Goal: Task Accomplishment & Management: Manage account settings

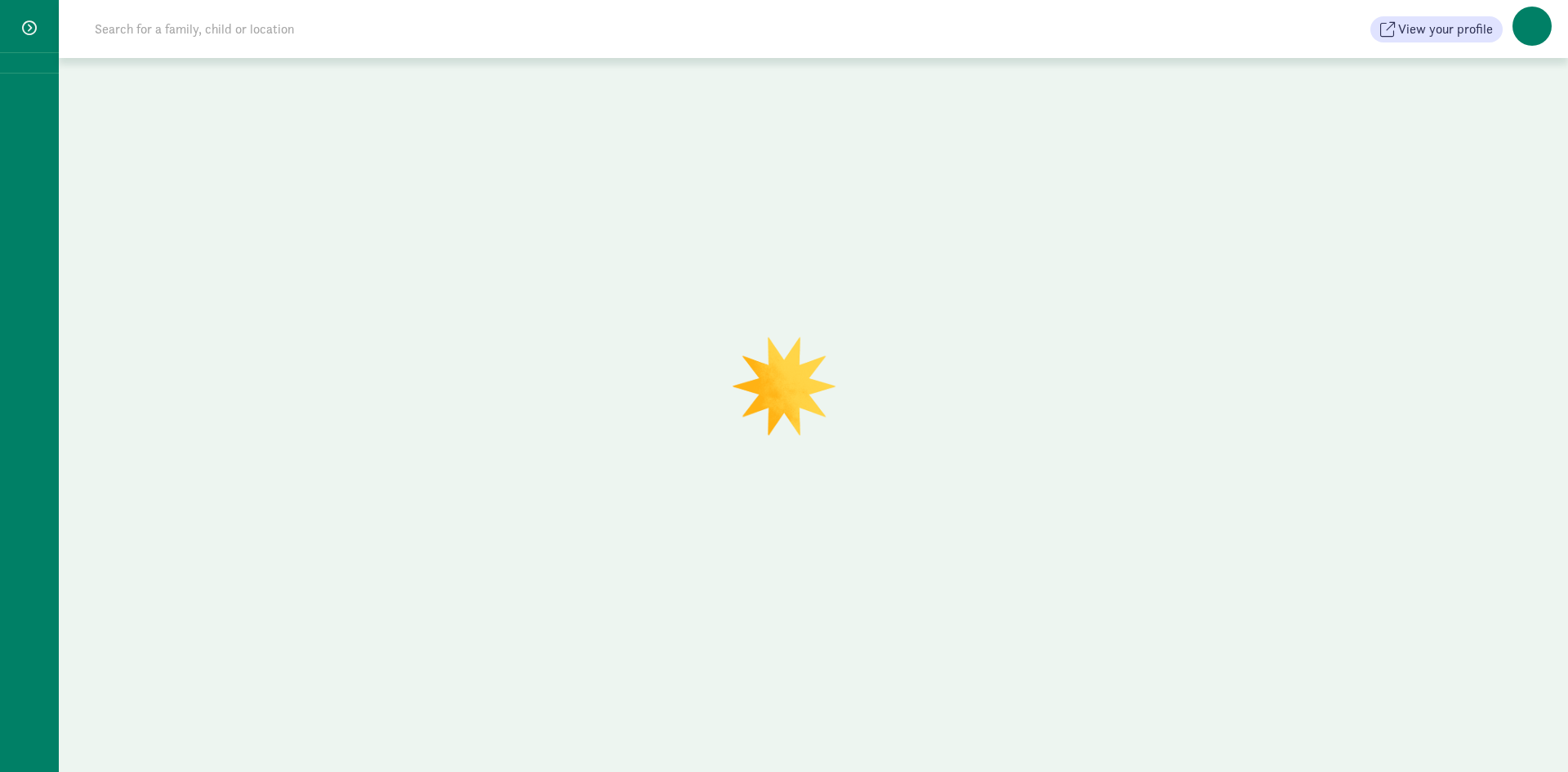
click at [1523, 36] on span at bounding box center [1531, 26] width 39 height 39
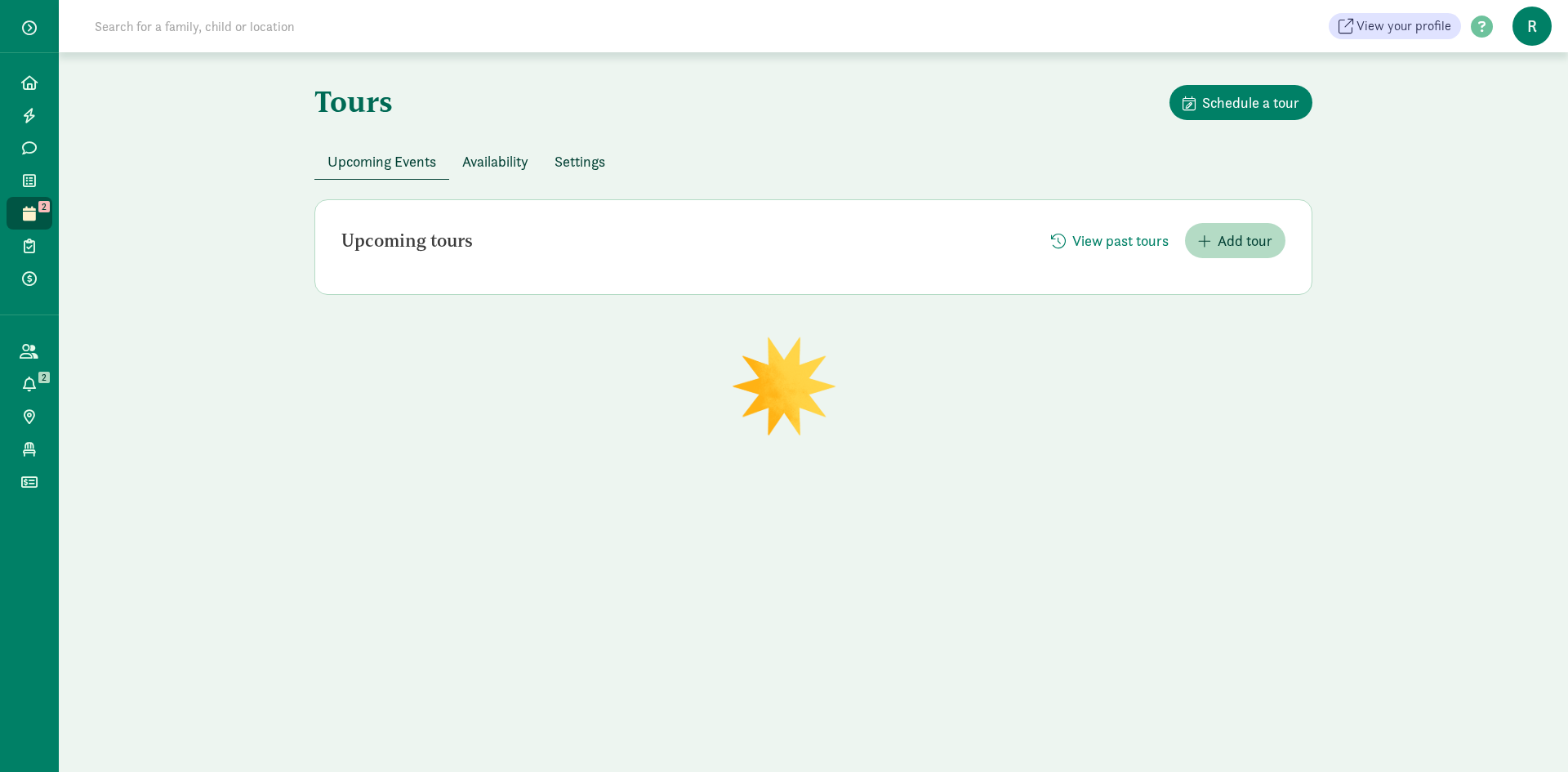
click at [1524, 35] on span "R" at bounding box center [1531, 26] width 39 height 39
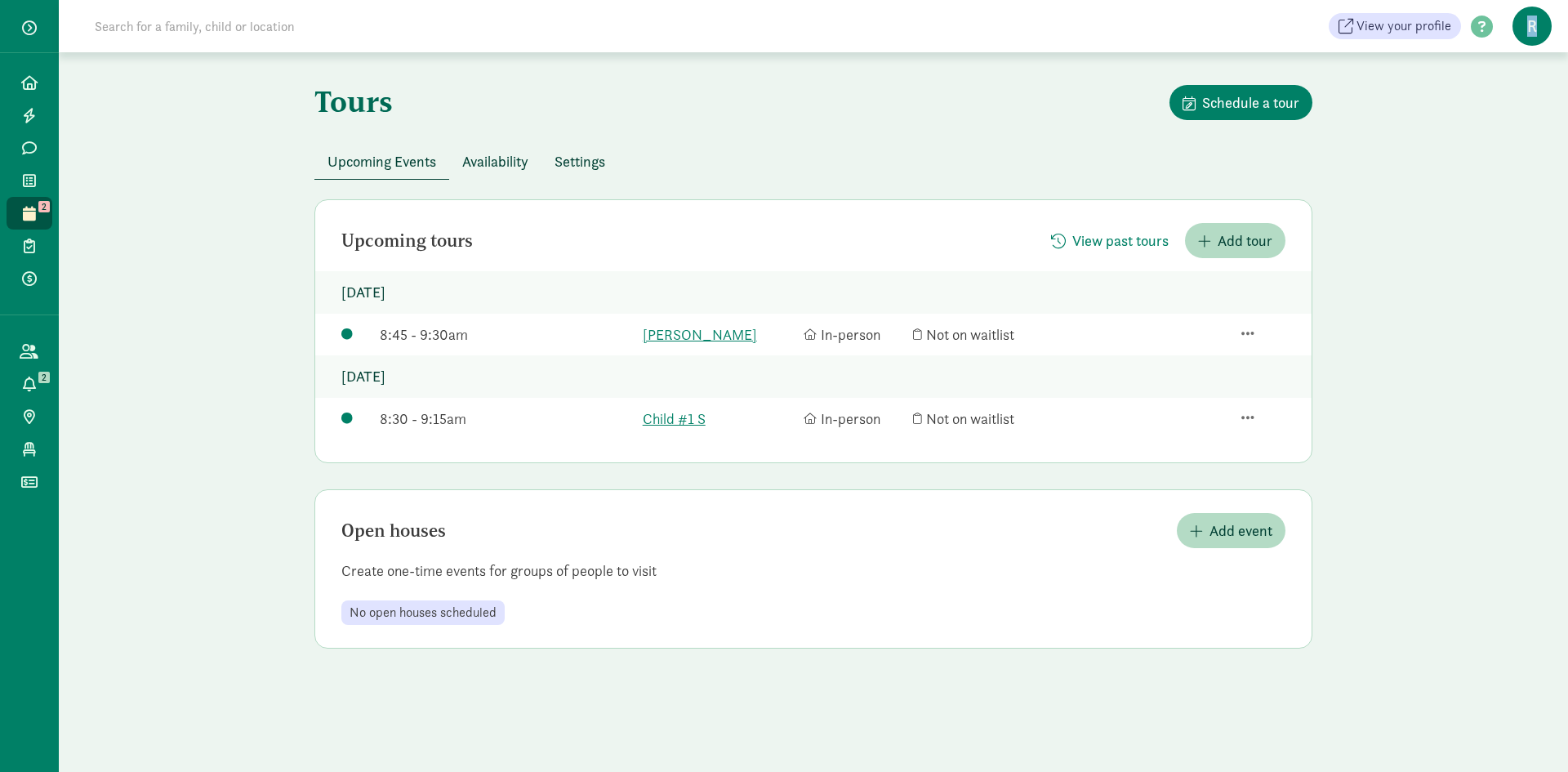
click at [1531, 33] on span "R" at bounding box center [1531, 26] width 39 height 39
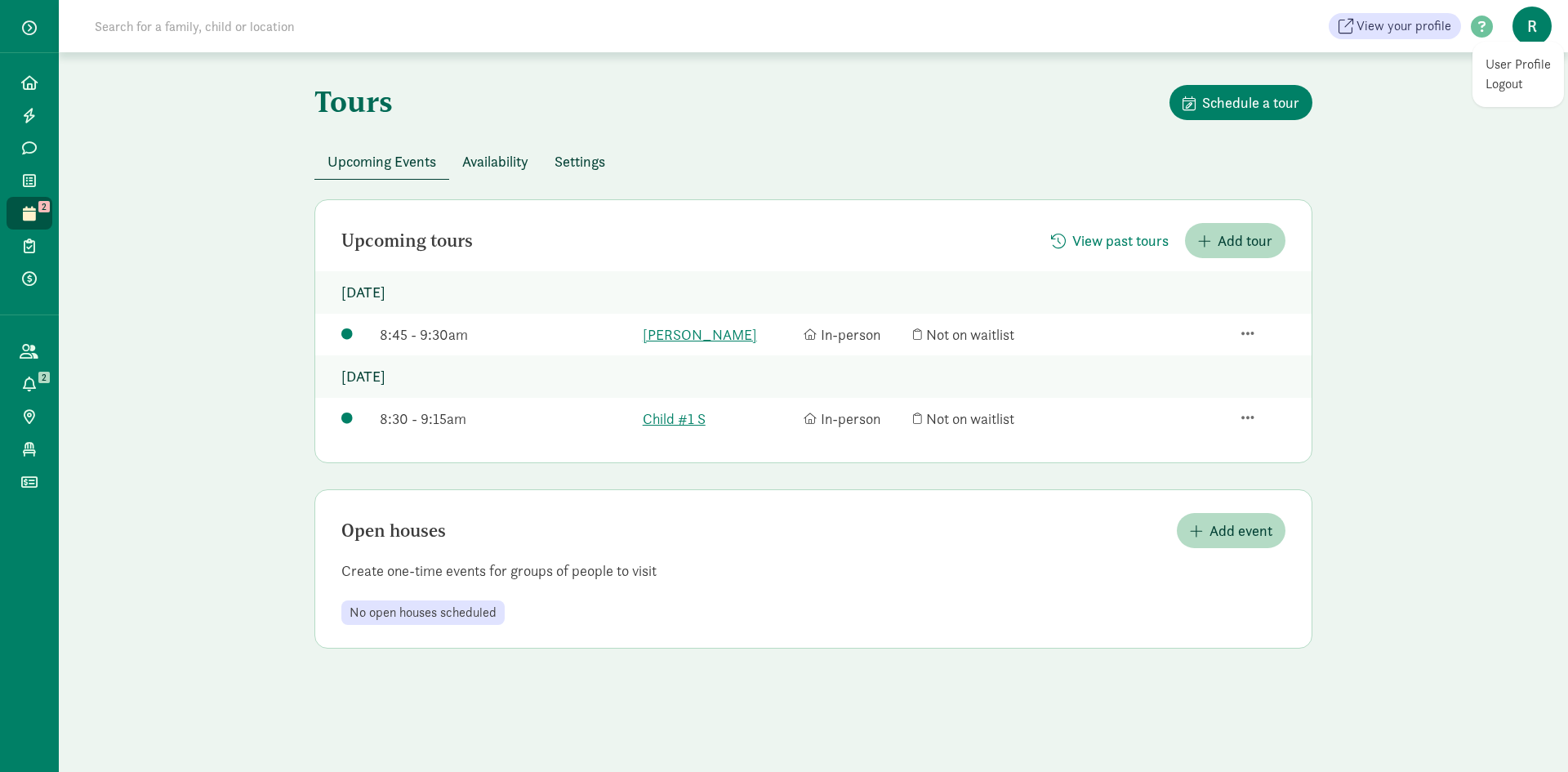
click at [1516, 85] on link "Logout" at bounding box center [1518, 84] width 66 height 20
